Goal: Information Seeking & Learning: Understand process/instructions

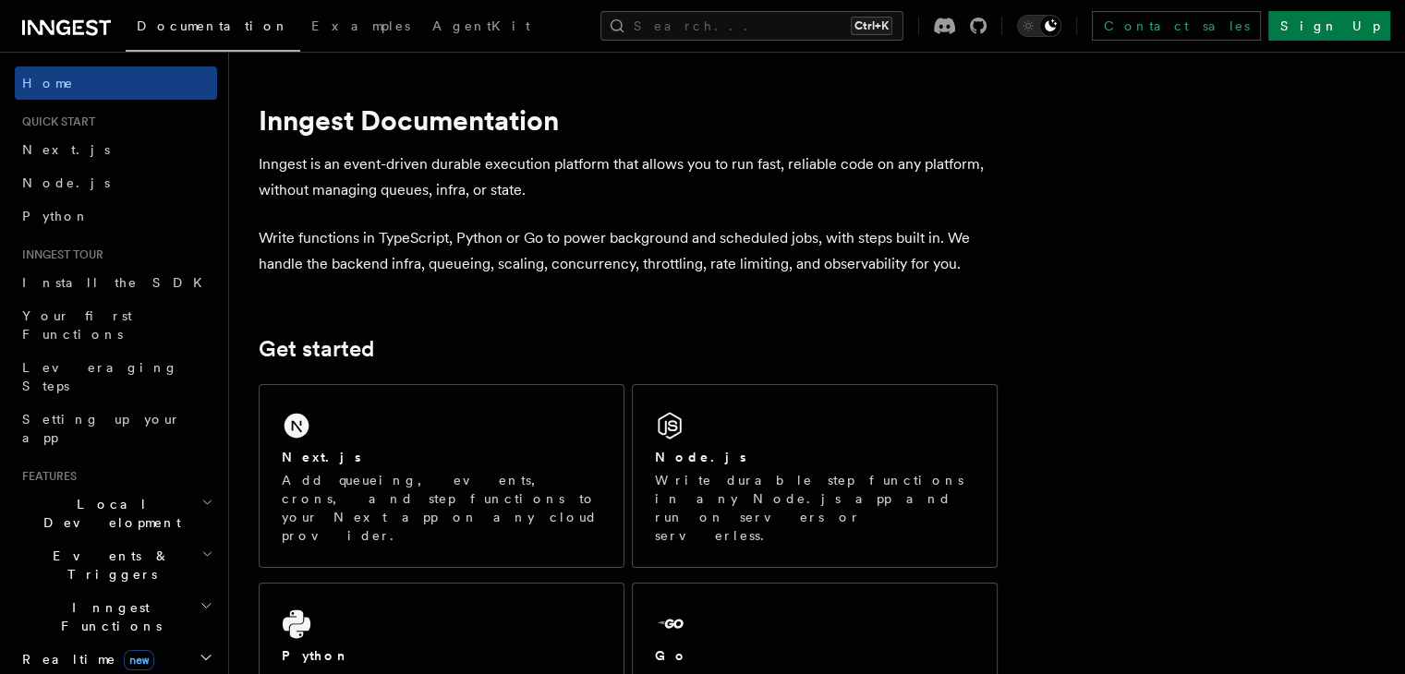
scroll to position [277, 0]
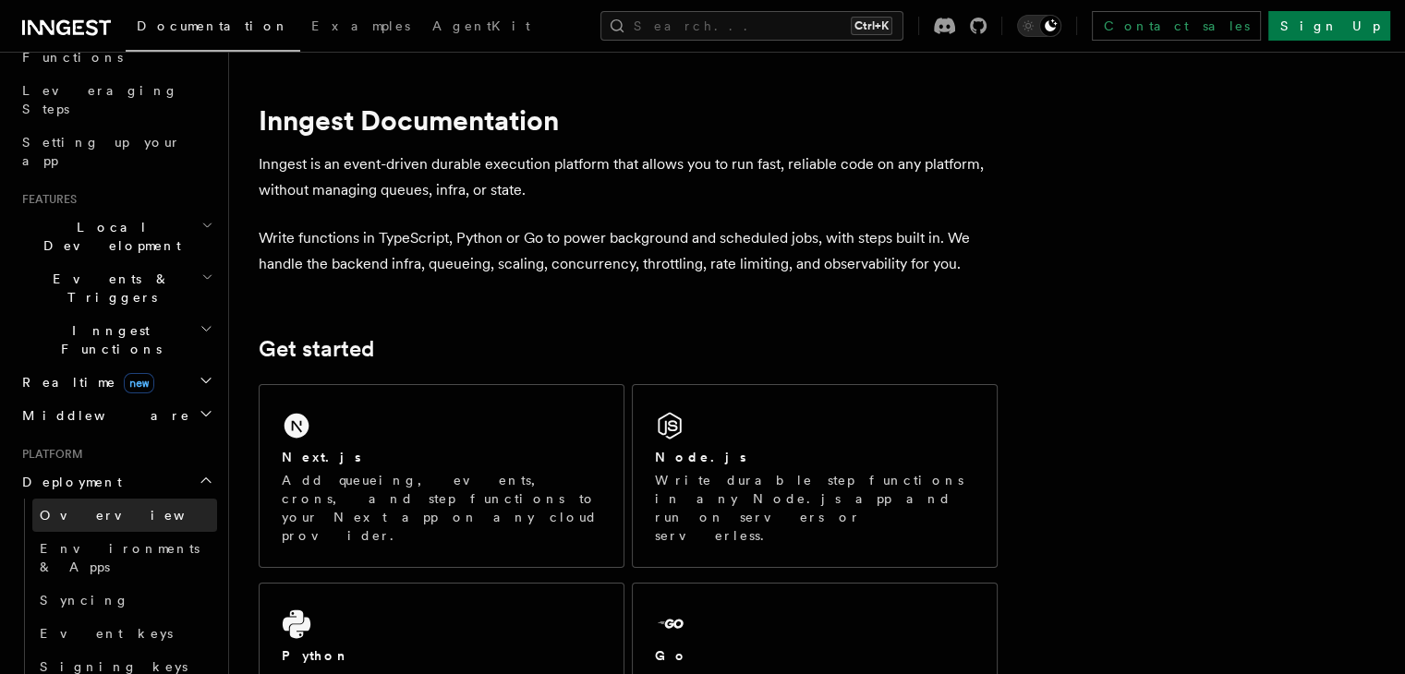
click at [117, 499] on link "Overview" at bounding box center [124, 515] width 185 height 33
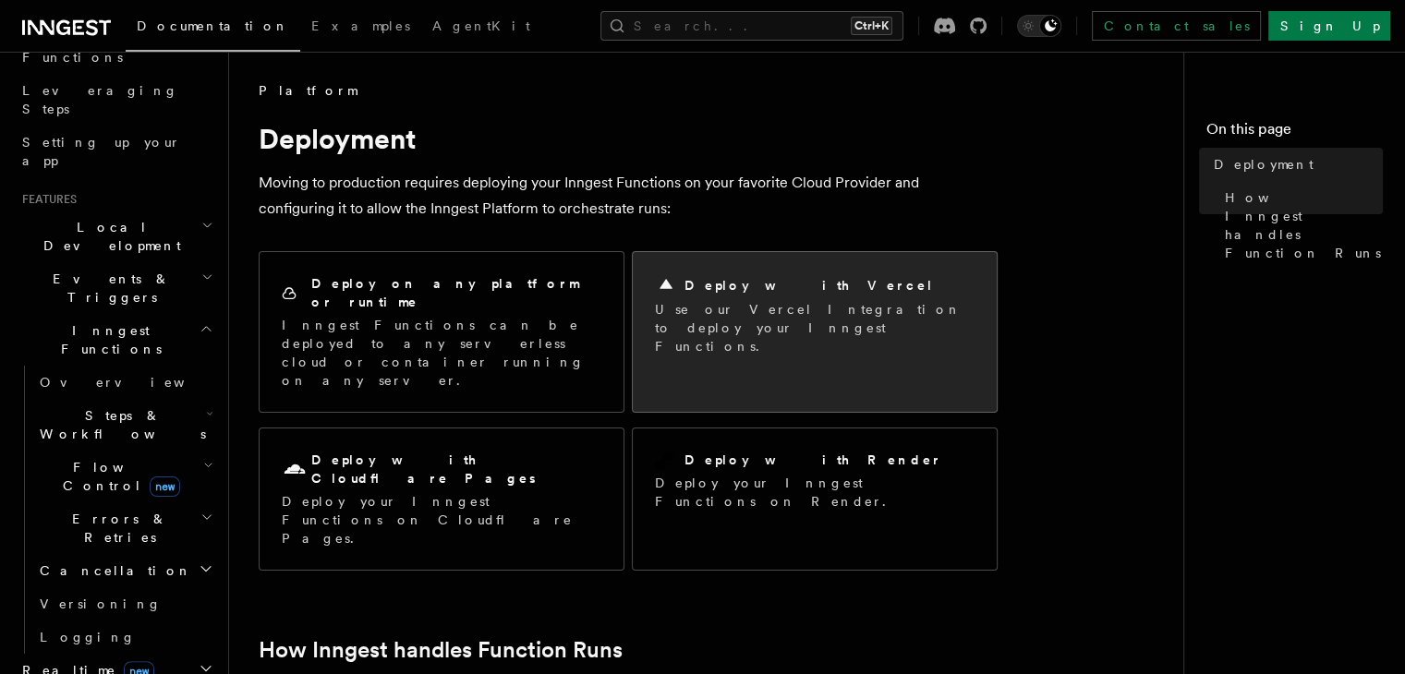
click at [767, 286] on h2 "Deploy with Vercel" at bounding box center [809, 285] width 249 height 18
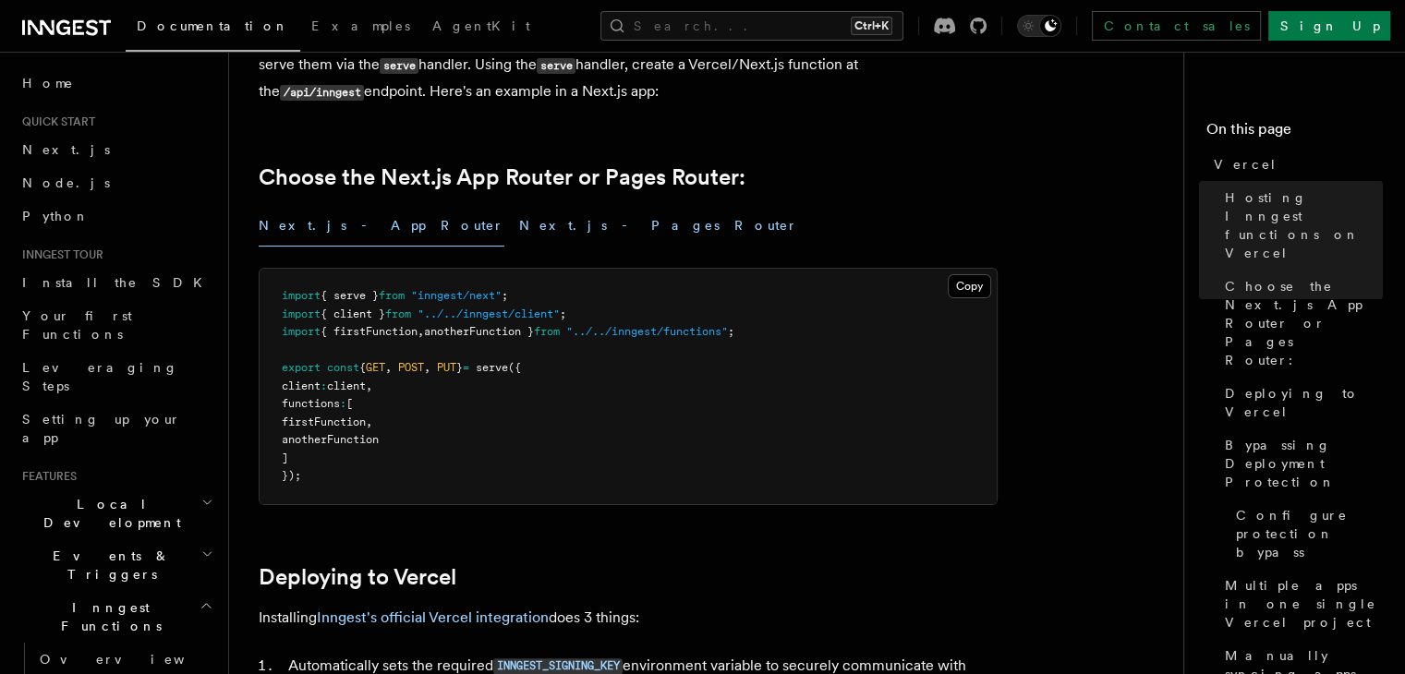
click at [519, 229] on button "Next.js - Pages Router" at bounding box center [658, 226] width 279 height 42
click at [323, 215] on button "Next.js - App Router" at bounding box center [382, 226] width 246 height 42
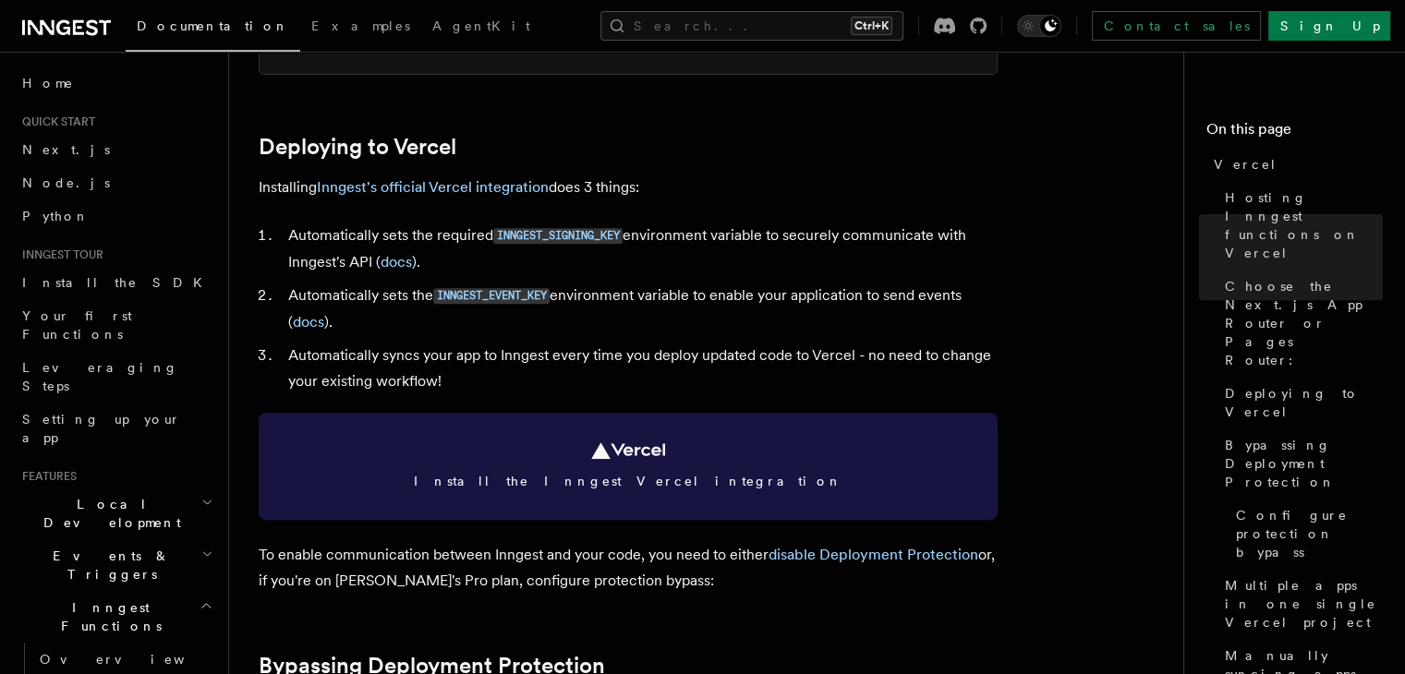
scroll to position [832, 0]
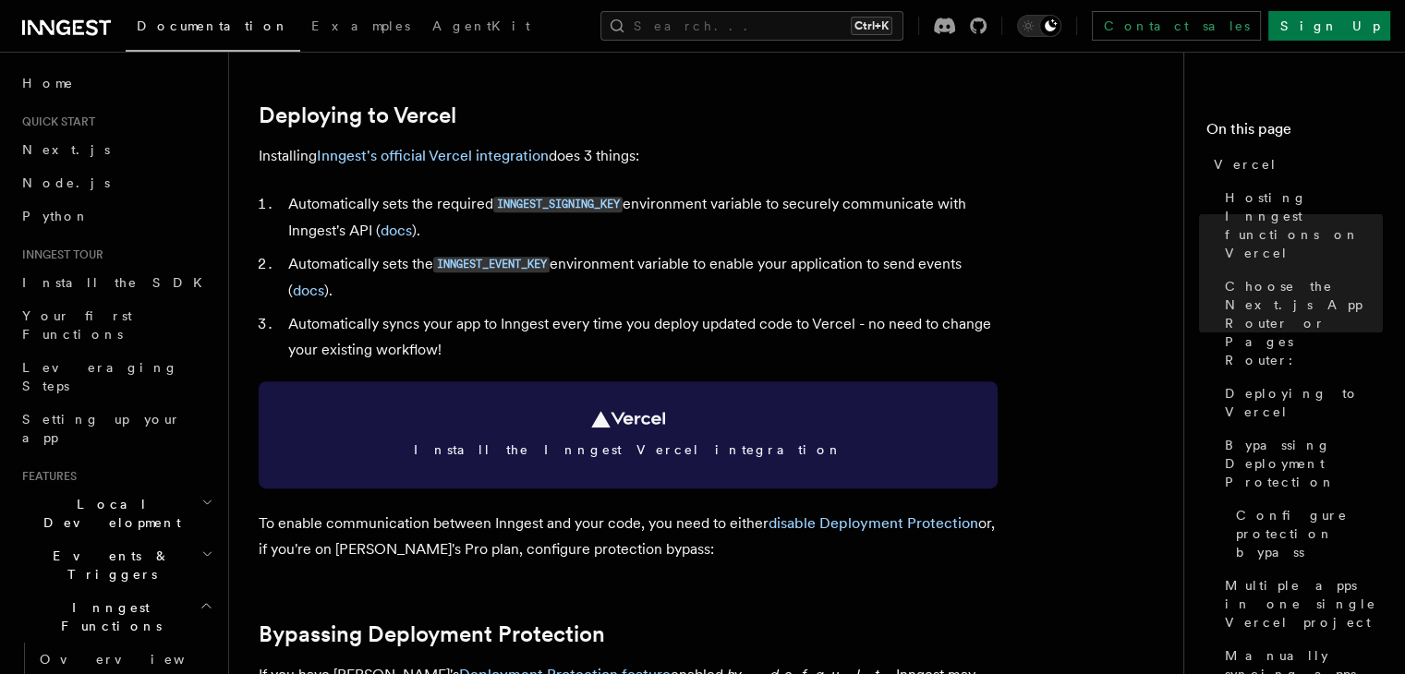
click at [605, 452] on span "Install the Inngest Vercel integration" at bounding box center [628, 450] width 695 height 18
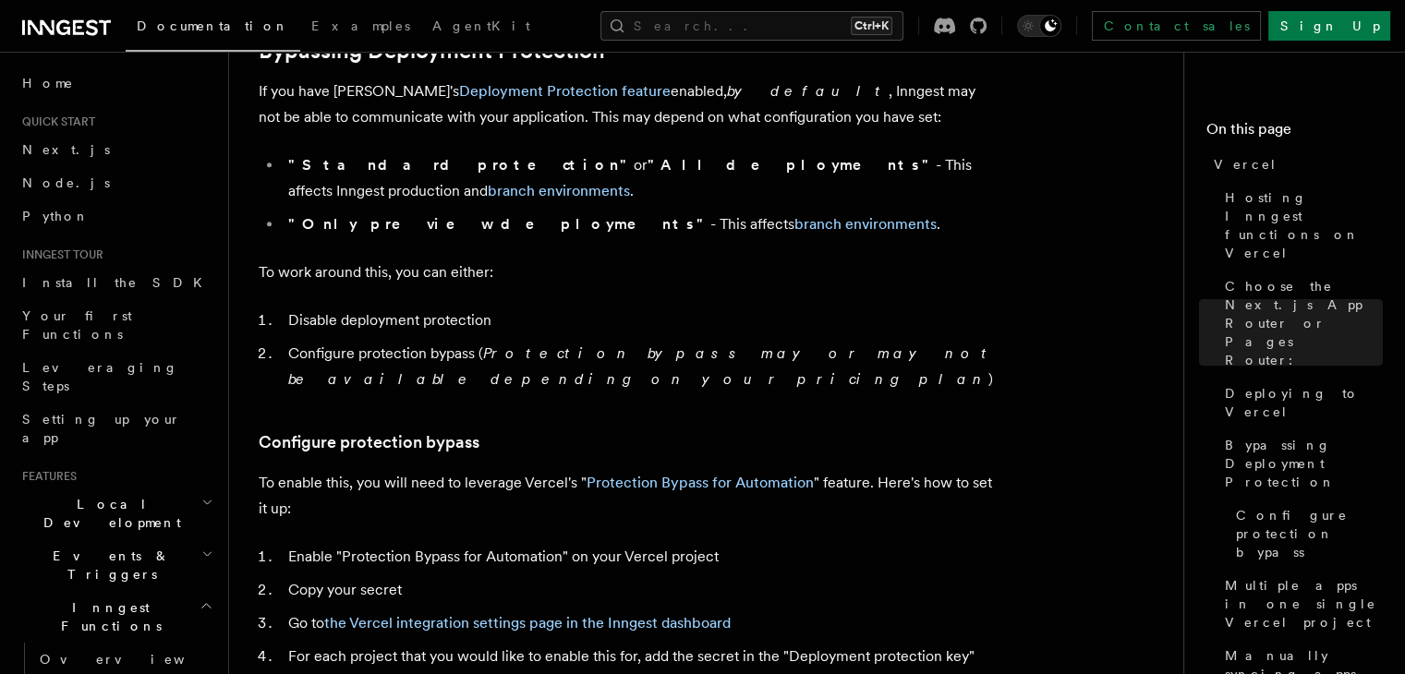
scroll to position [1386, 0]
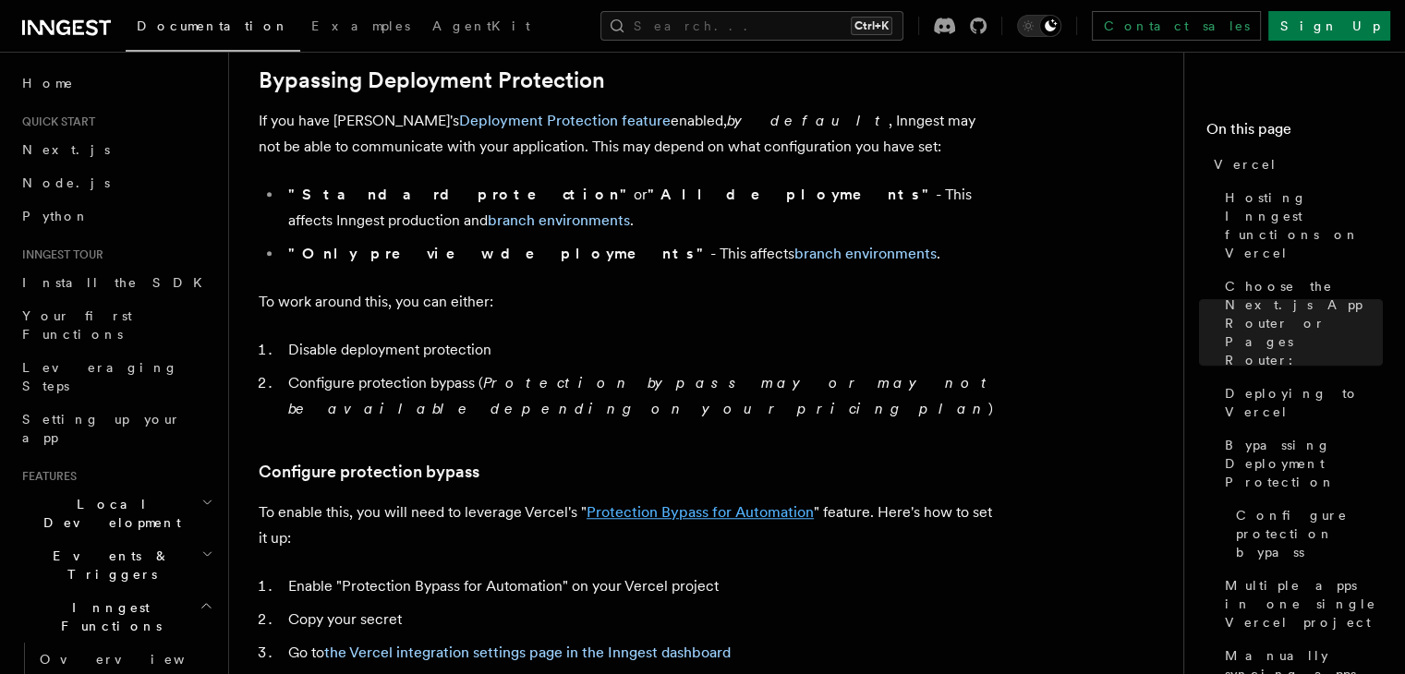
click at [691, 504] on link "Protection Bypass for Automation" at bounding box center [700, 513] width 227 height 18
